Goal: Task Accomplishment & Management: Manage account settings

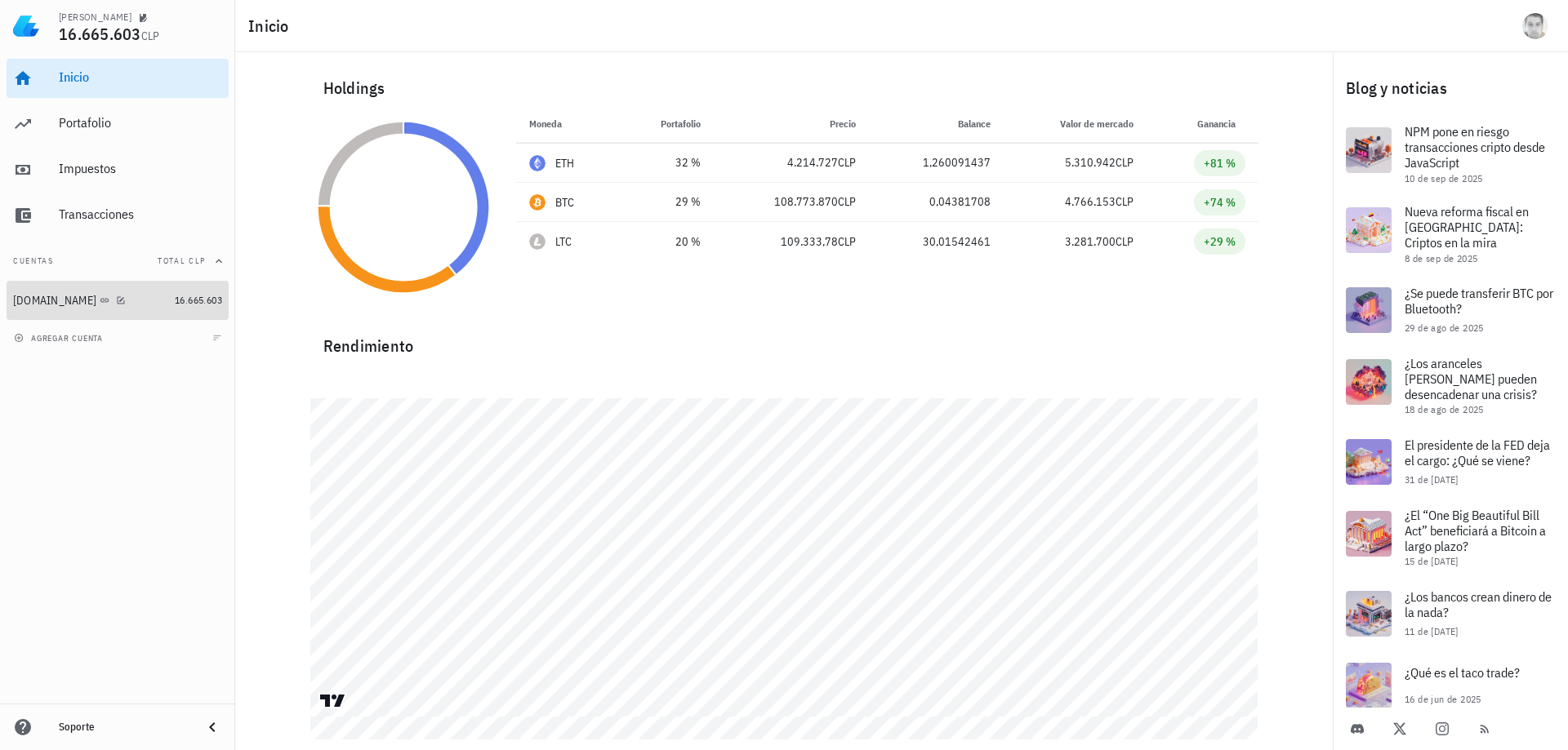
click at [10, 302] on link "[DOMAIN_NAME] 16.665.603" at bounding box center [117, 301] width 222 height 39
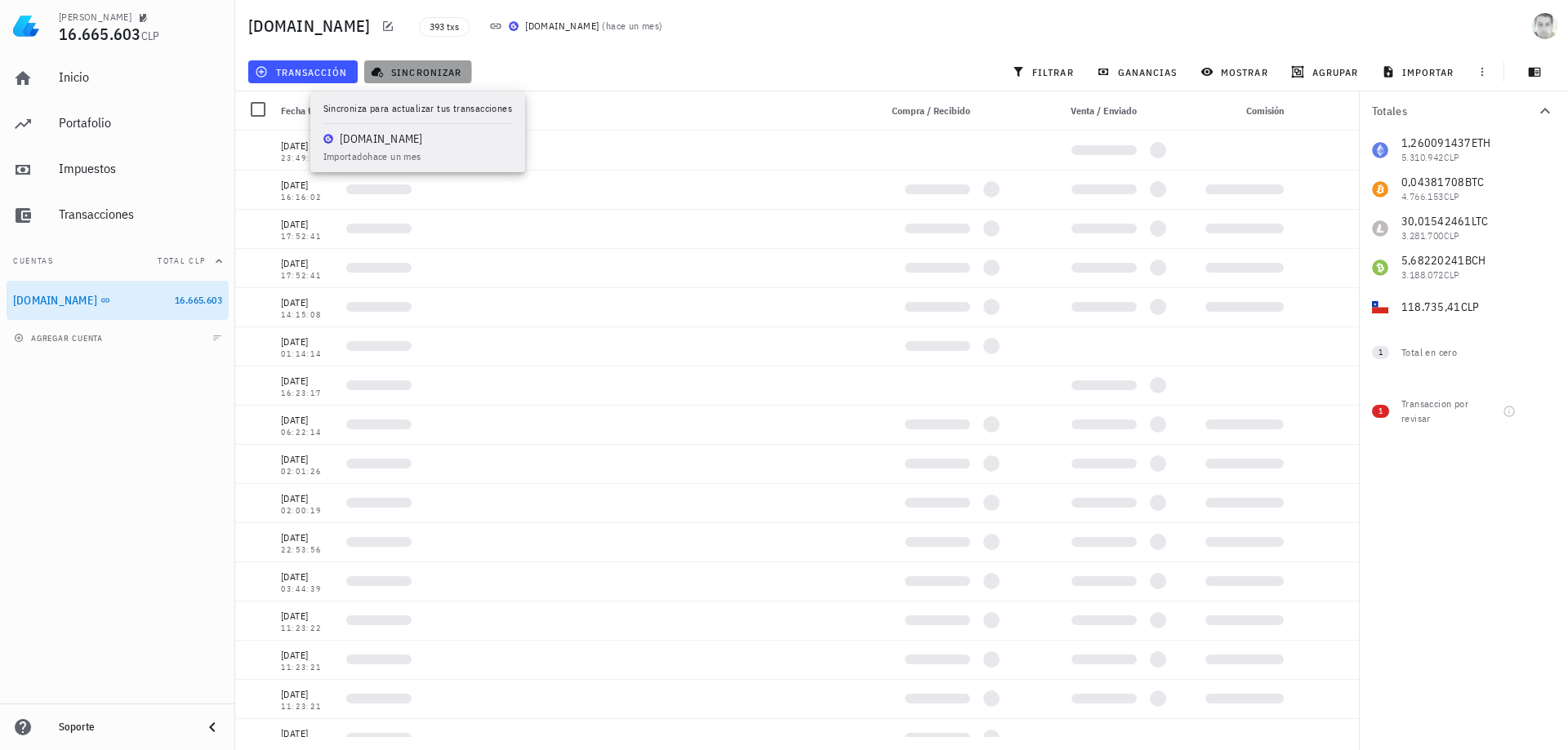
click at [426, 71] on span "sincronizar" at bounding box center [417, 71] width 88 height 13
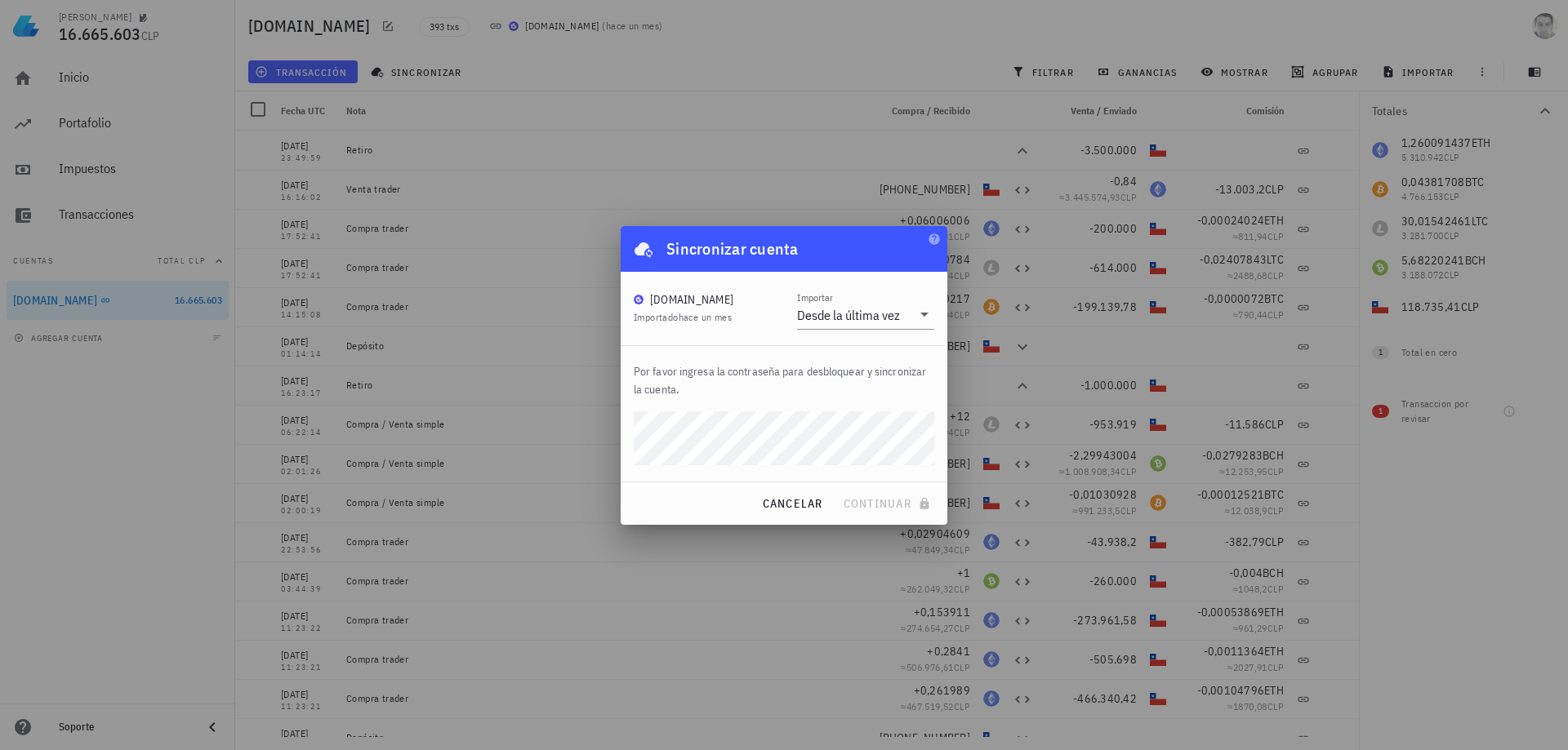
click at [847, 449] on div "[PERSON_NAME] cuenta [DOMAIN_NAME] Importado hace un mes Importar Desde la últi…" at bounding box center [784, 375] width 326 height 299
click at [871, 503] on span "continuar" at bounding box center [889, 503] width 92 height 14
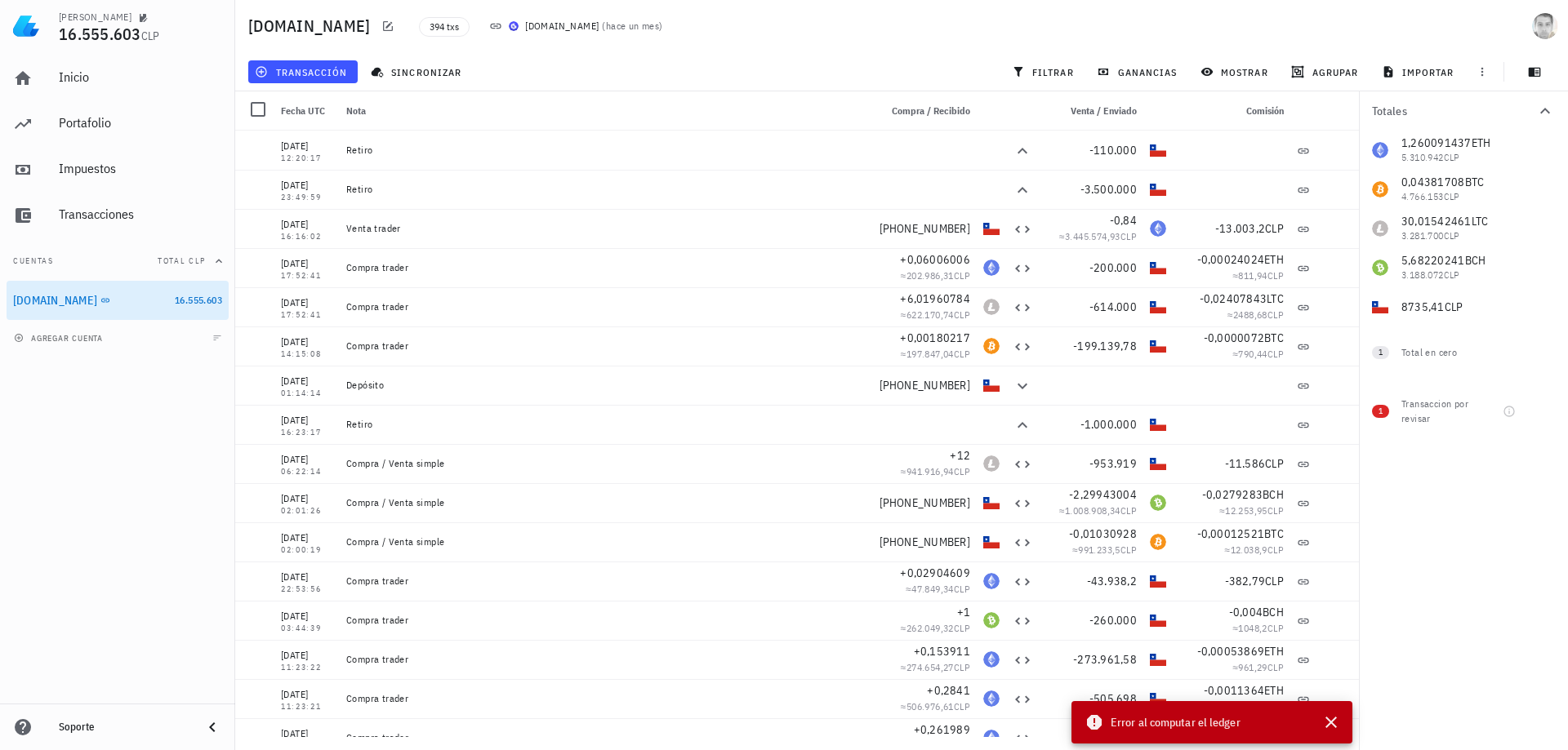
click at [1168, 724] on span "Error al computar el ledger" at bounding box center [1175, 722] width 130 height 18
click at [1332, 722] on icon "button" at bounding box center [1331, 722] width 11 height 11
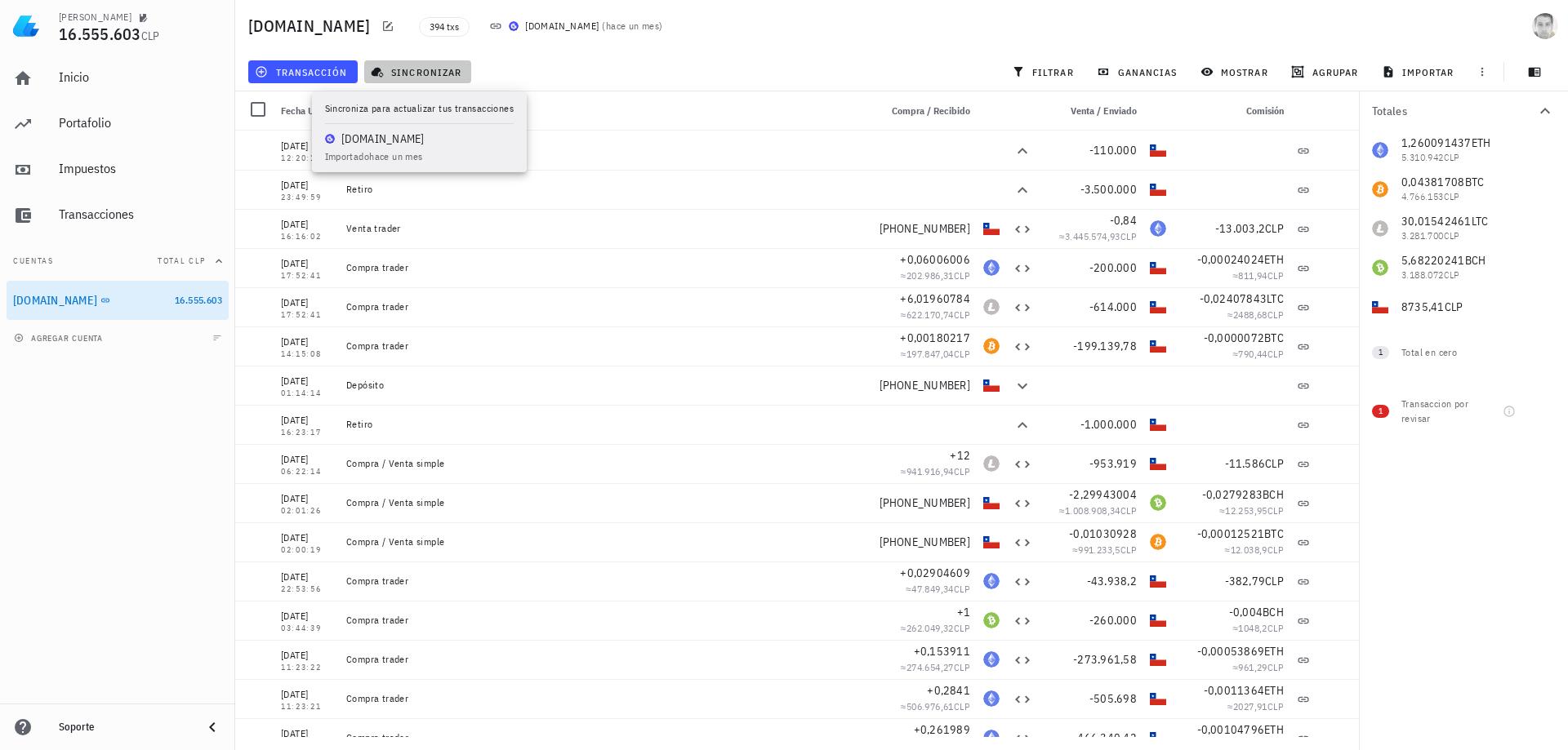
click at [409, 72] on span "sincronizar" at bounding box center [417, 71] width 88 height 13
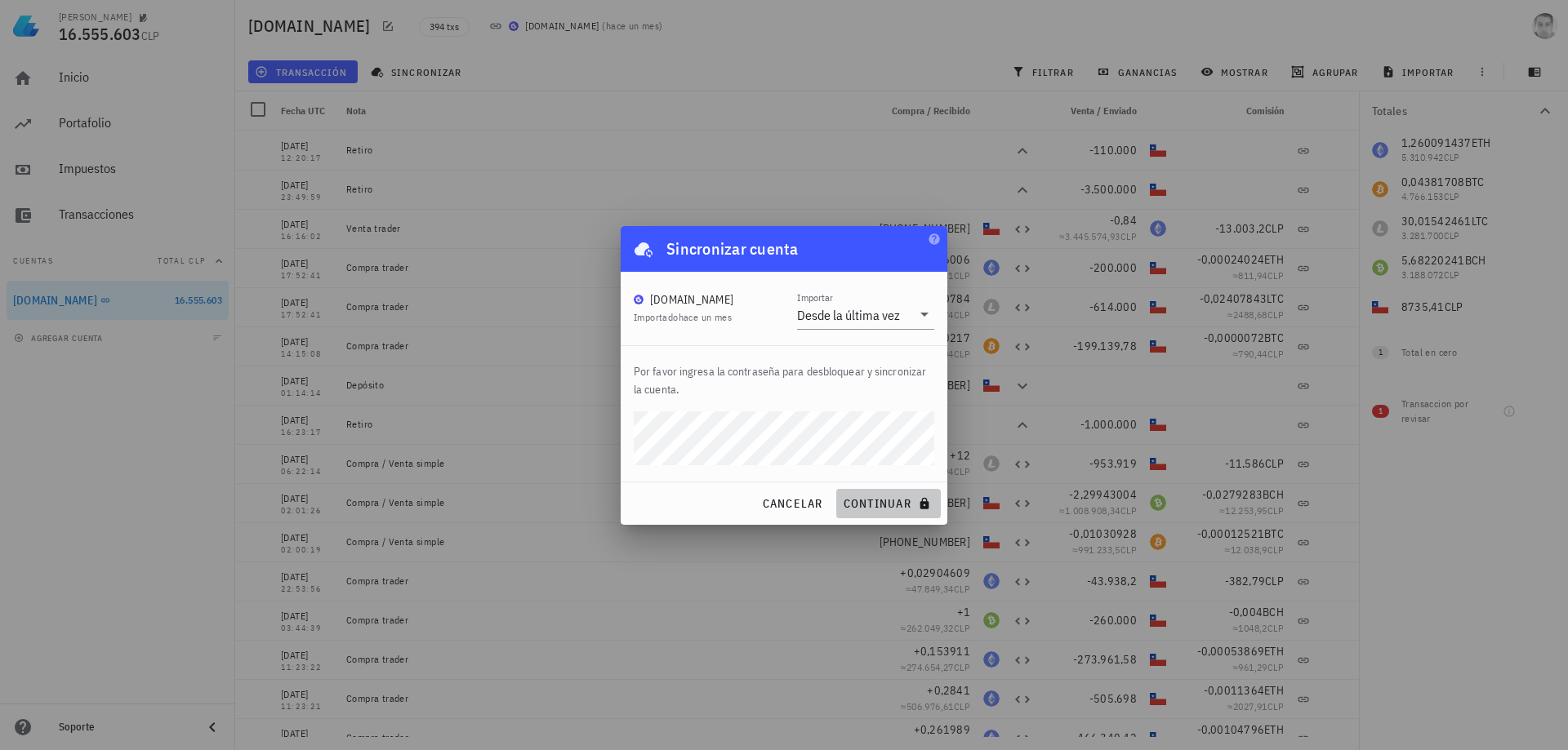
click at [871, 493] on button "continuar" at bounding box center [888, 504] width 105 height 30
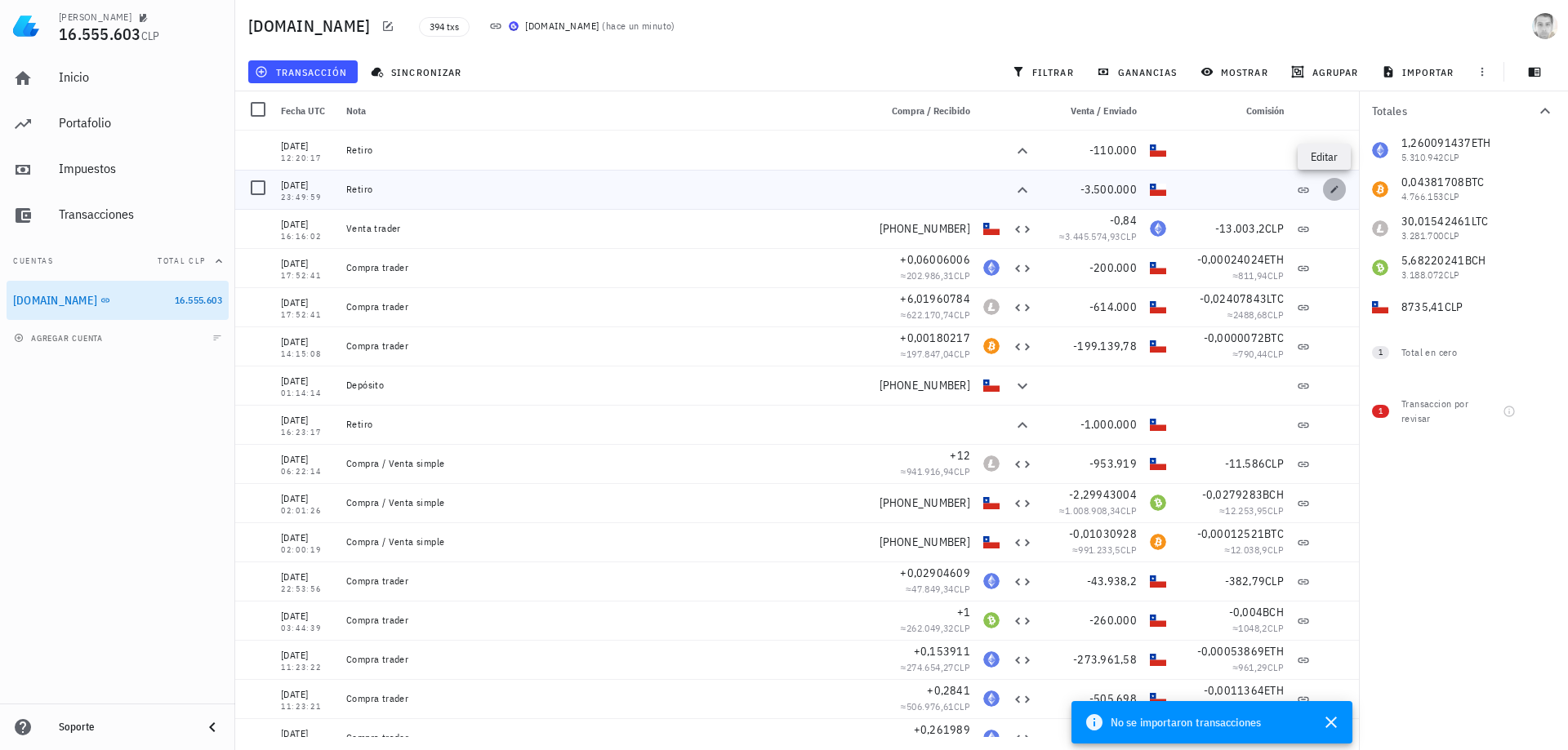
click at [1333, 185] on span "button" at bounding box center [1334, 189] width 23 height 10
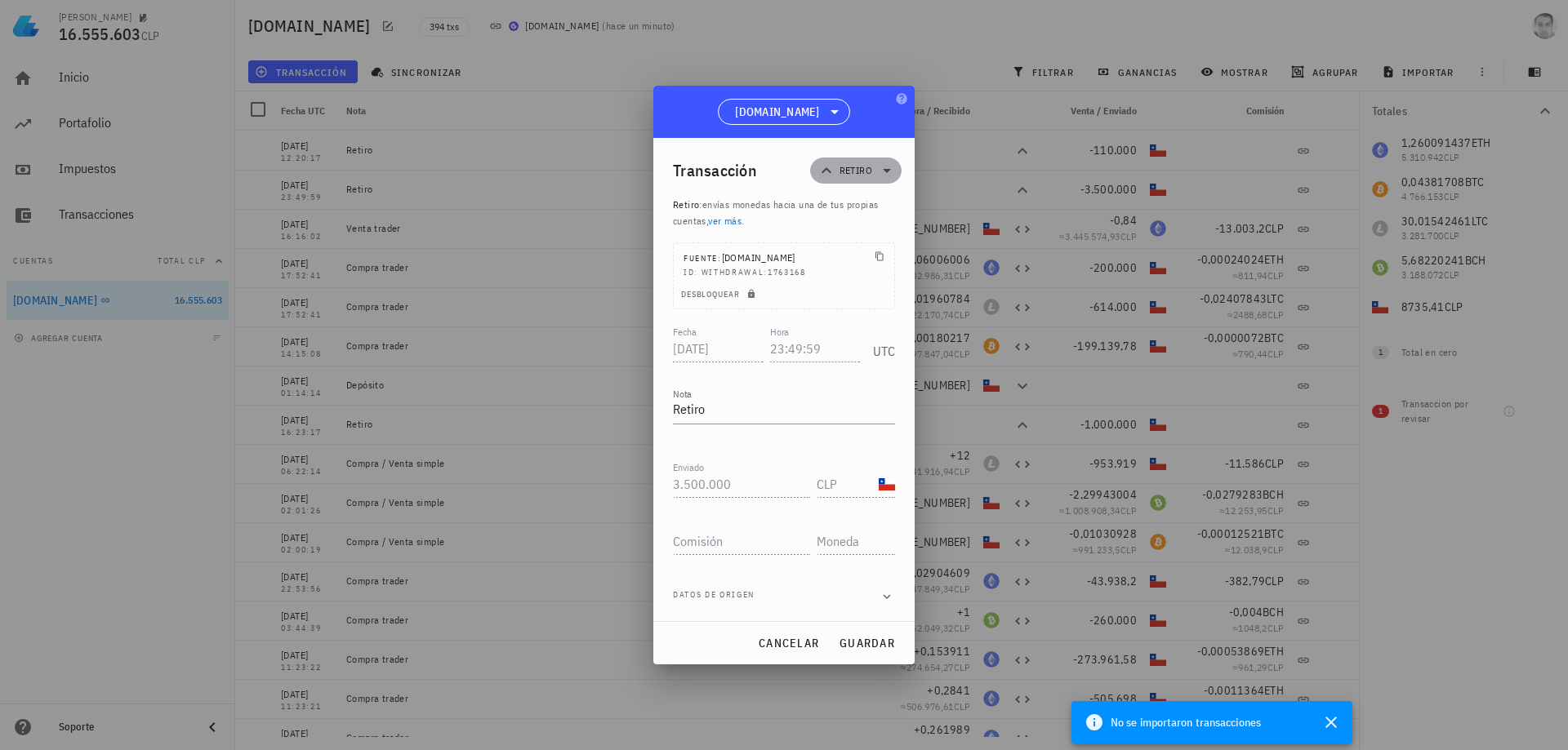
click at [873, 181] on span "Retiro" at bounding box center [856, 170] width 72 height 26
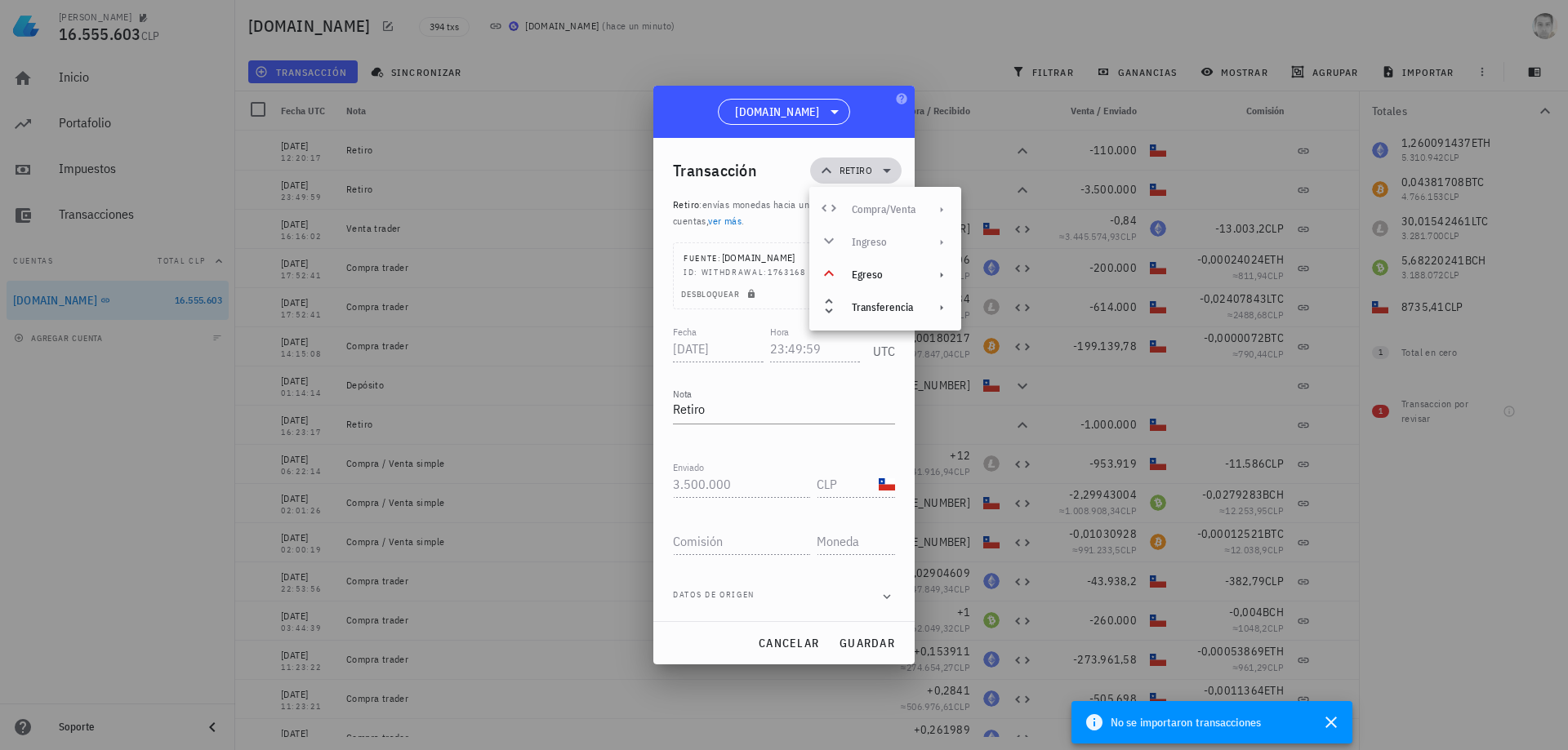
click at [873, 181] on span "Retiro" at bounding box center [856, 170] width 72 height 26
click at [1169, 315] on div at bounding box center [784, 375] width 1568 height 750
click at [584, 68] on div at bounding box center [784, 375] width 1568 height 750
click at [1039, 242] on div at bounding box center [784, 375] width 1568 height 750
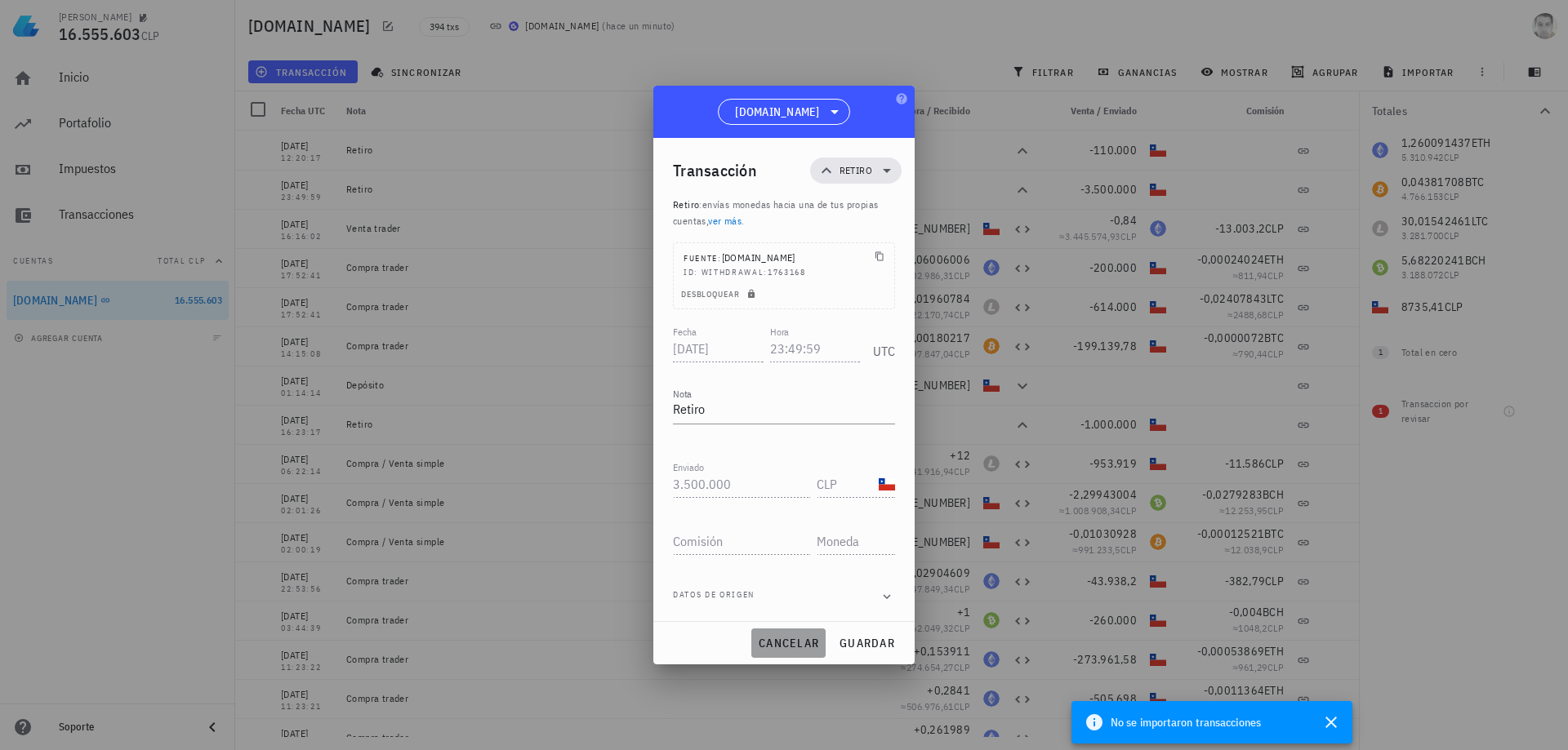
click at [784, 646] on span "cancelar" at bounding box center [789, 643] width 61 height 14
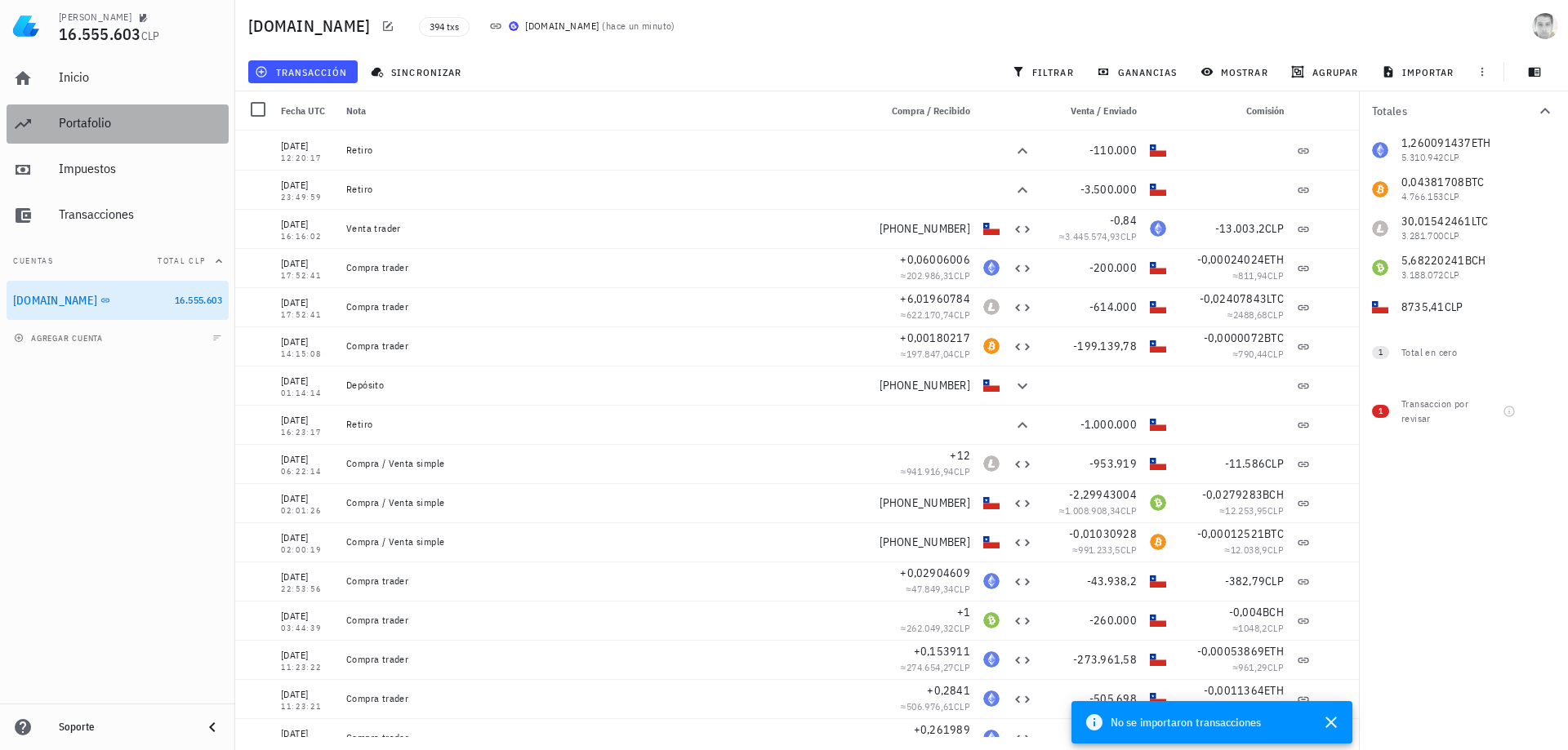
click at [109, 136] on div "Portafolio" at bounding box center [140, 123] width 163 height 37
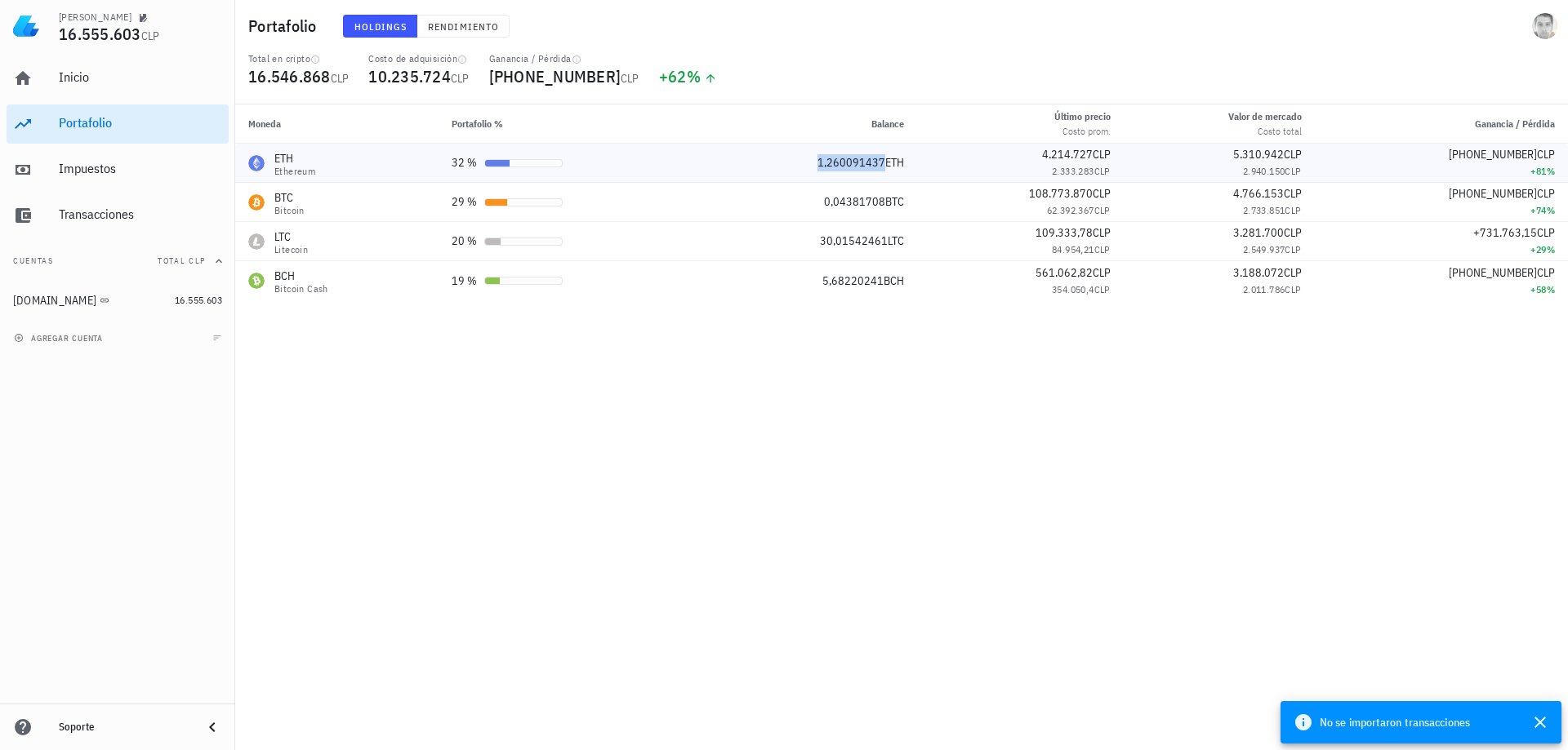
drag, startPoint x: 825, startPoint y: 160, endPoint x: 889, endPoint y: 164, distance: 64.1
click at [889, 164] on div "1,260091437 ETH" at bounding box center [809, 163] width 190 height 17
copy span "1,260091437"
drag, startPoint x: 1247, startPoint y: 172, endPoint x: 1314, endPoint y: 172, distance: 67.0
click at [1302, 172] on div "2.940.150 CLP" at bounding box center [1220, 171] width 165 height 16
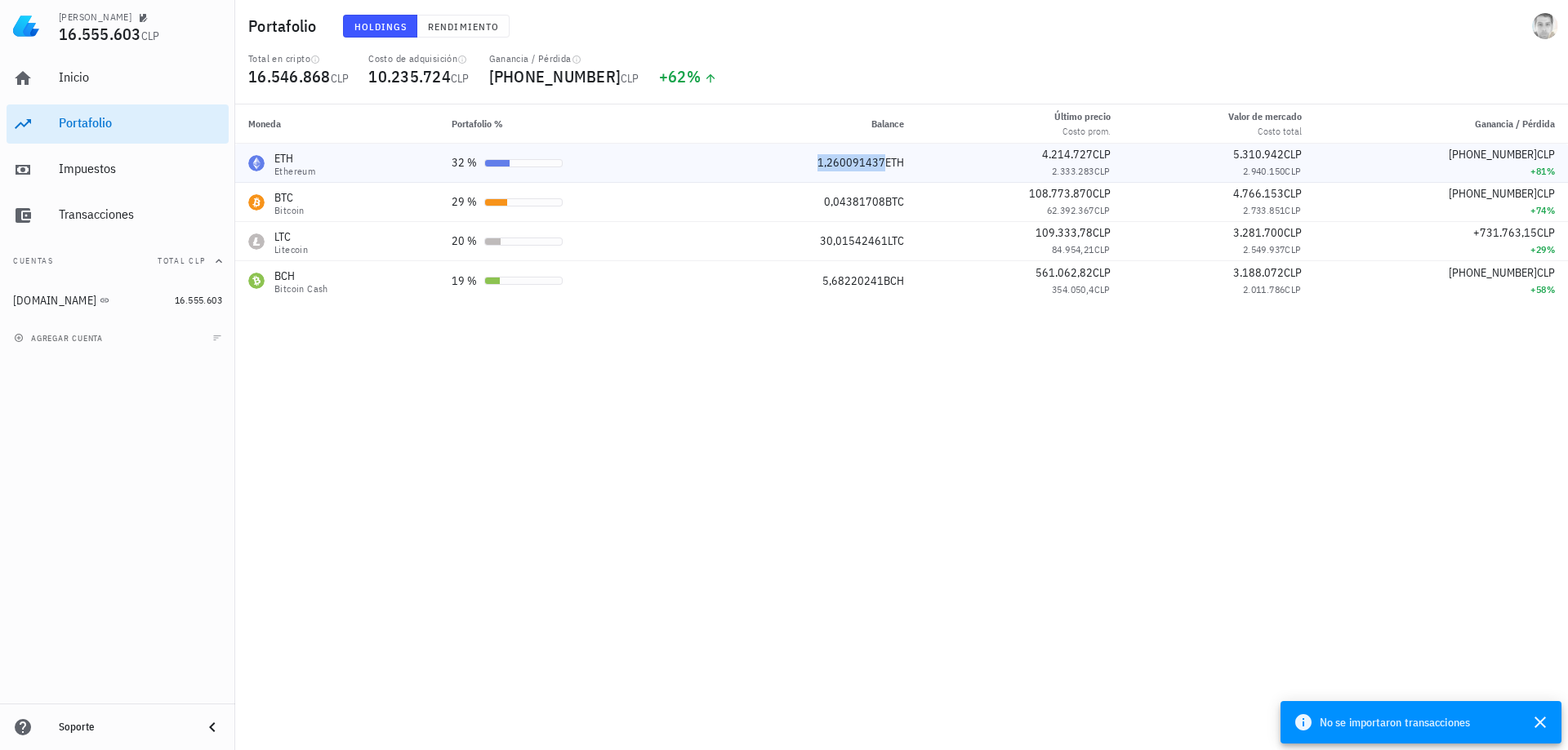
copy span "2.940.150 CLP"
drag, startPoint x: 1127, startPoint y: 155, endPoint x: 1043, endPoint y: 155, distance: 84.0
click at [1043, 155] on td "4.214.727 CLP 2.333.283 CLP" at bounding box center [1020, 163] width 207 height 39
click at [1088, 146] on div "4.214.727 CLP" at bounding box center [1021, 155] width 180 height 17
click at [1093, 157] on span "4.214.727" at bounding box center [1067, 154] width 51 height 14
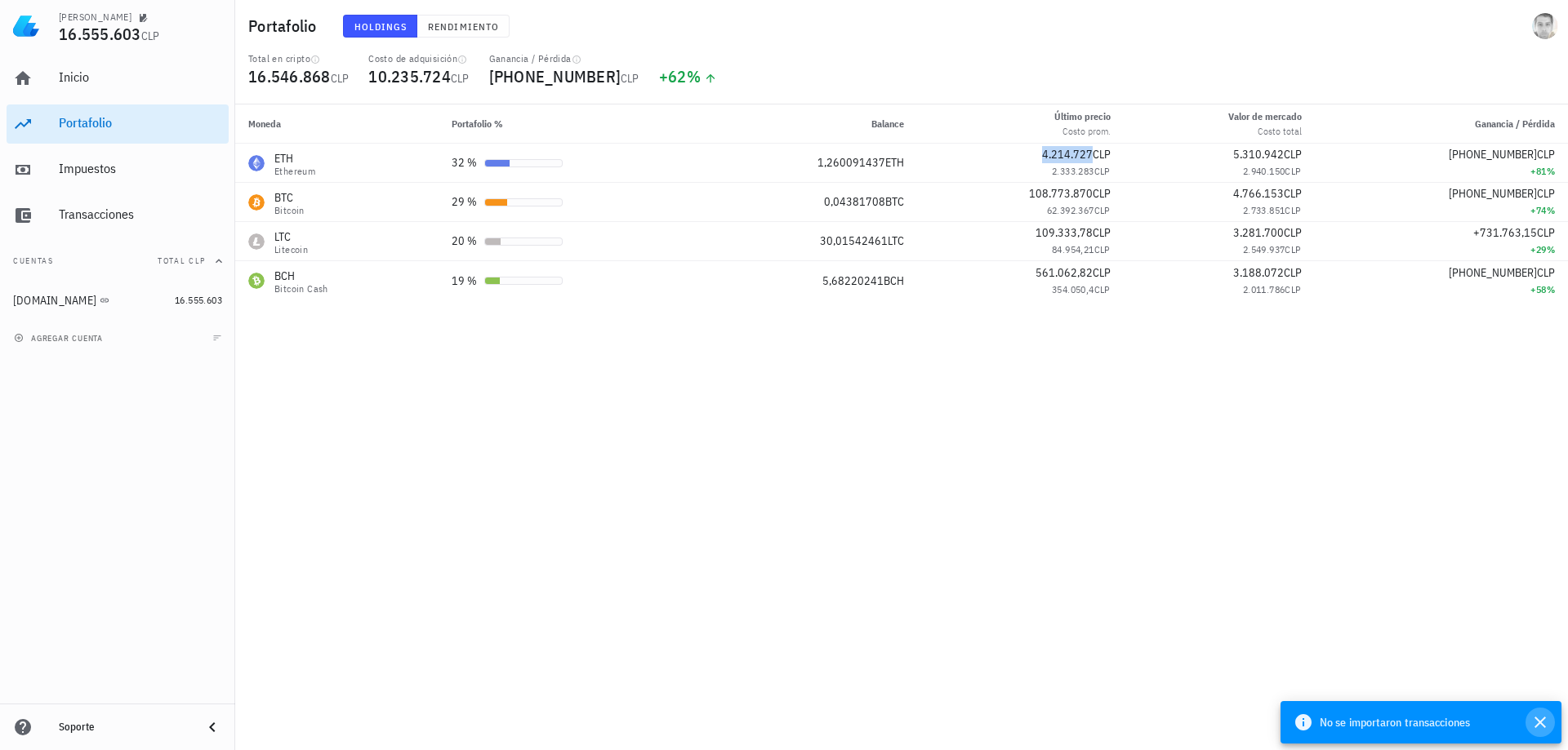
click at [1543, 719] on icon "button" at bounding box center [1540, 722] width 20 height 20
